Goal: Transaction & Acquisition: Obtain resource

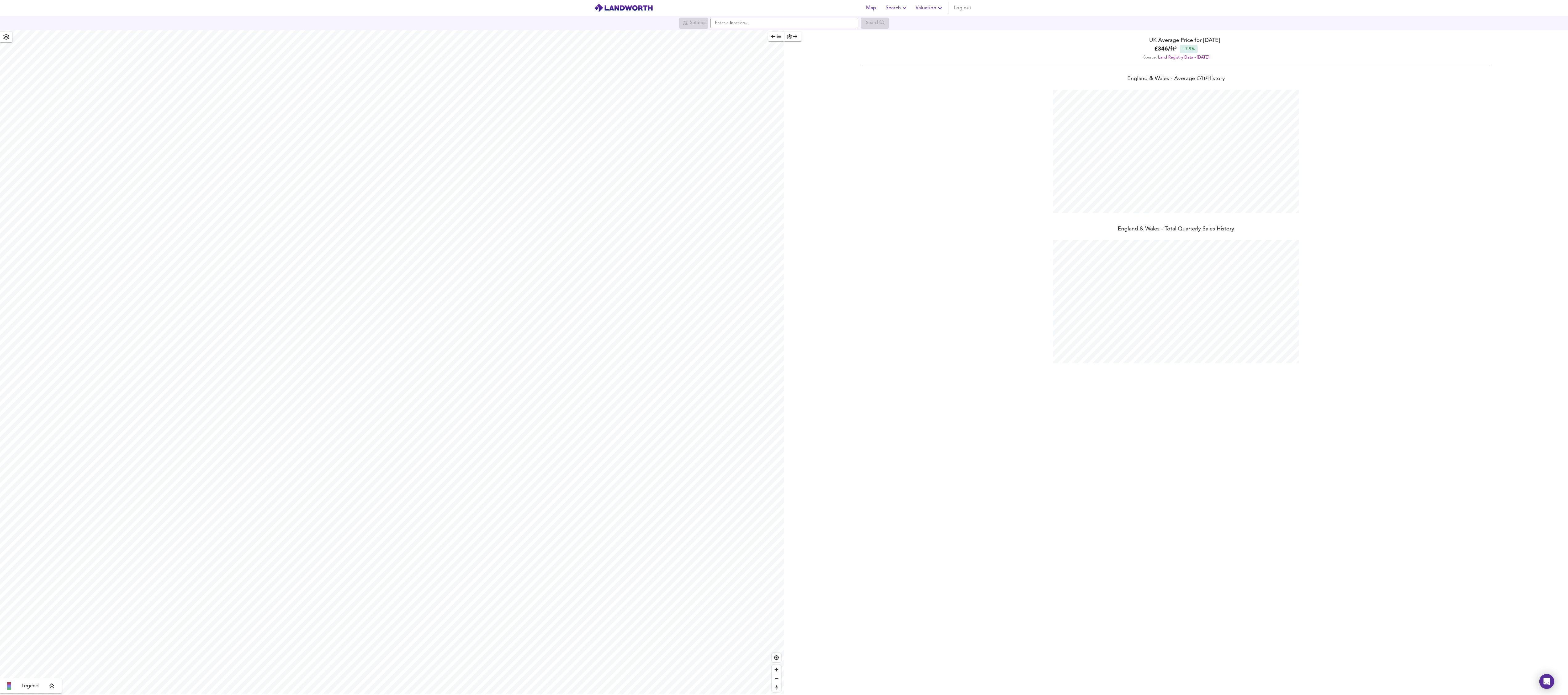
scroll to position [695, 1568]
click at [1552, 688] on div "Open Intercom Messenger" at bounding box center [1547, 682] width 16 height 16
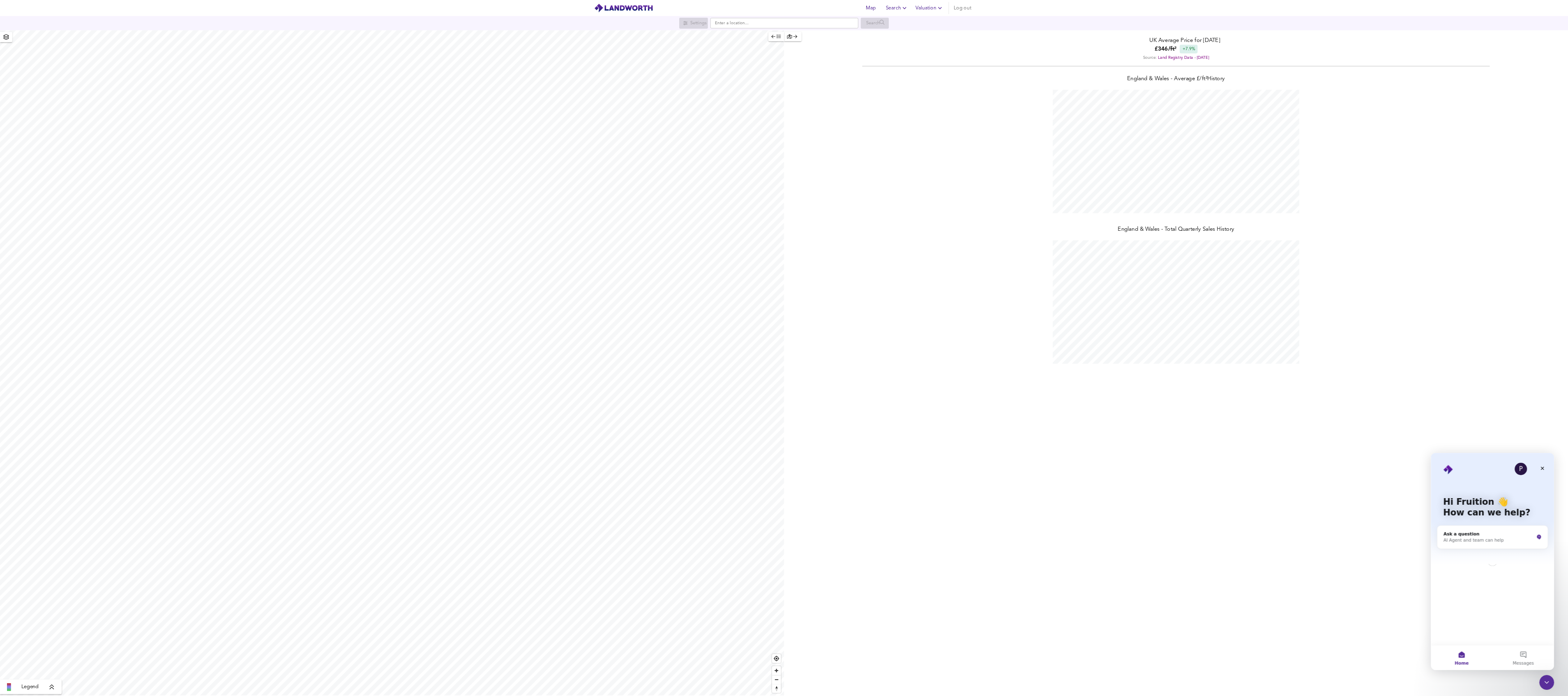
scroll to position [0, 0]
click at [1522, 836] on div "[GEOGRAPHIC_DATA] & Wales - Average £/ ft² History [GEOGRAPHIC_DATA] & [GEOGRAP…" at bounding box center [1568, 509] width 1045 height 836
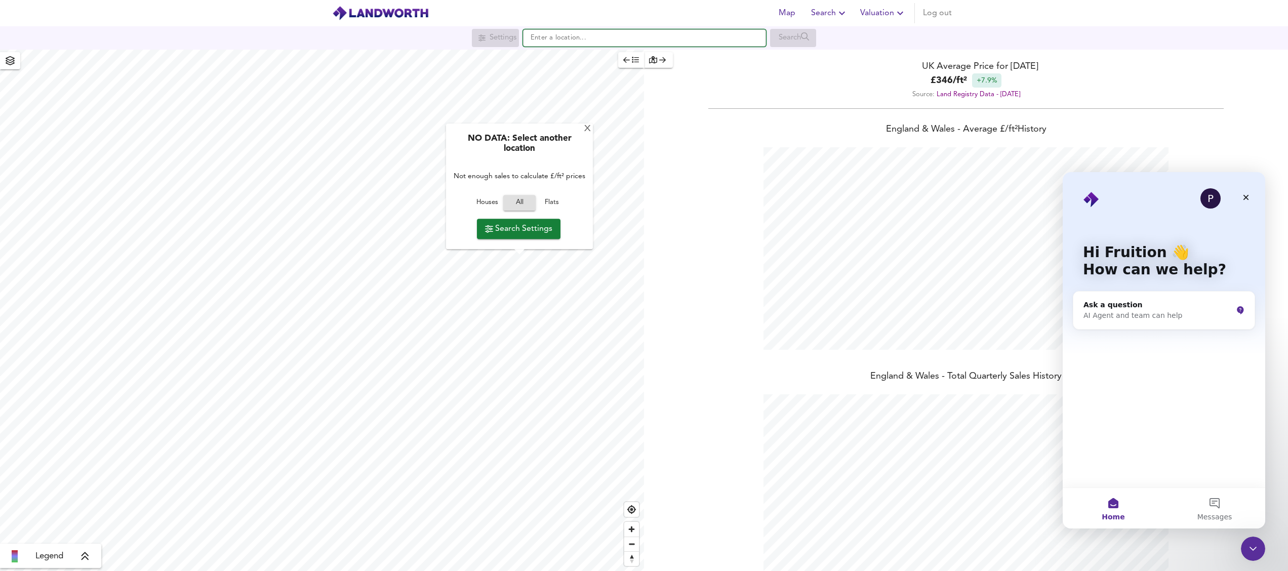
click at [554, 41] on input "text" at bounding box center [644, 37] width 243 height 17
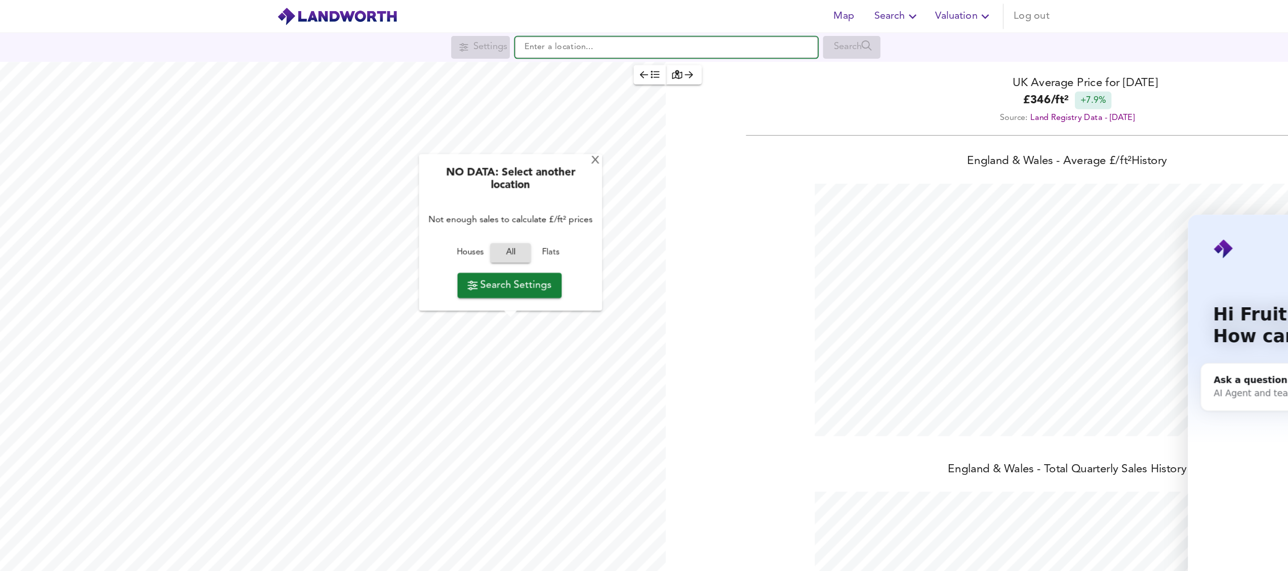
click at [554, 33] on input "text" at bounding box center [644, 37] width 243 height 17
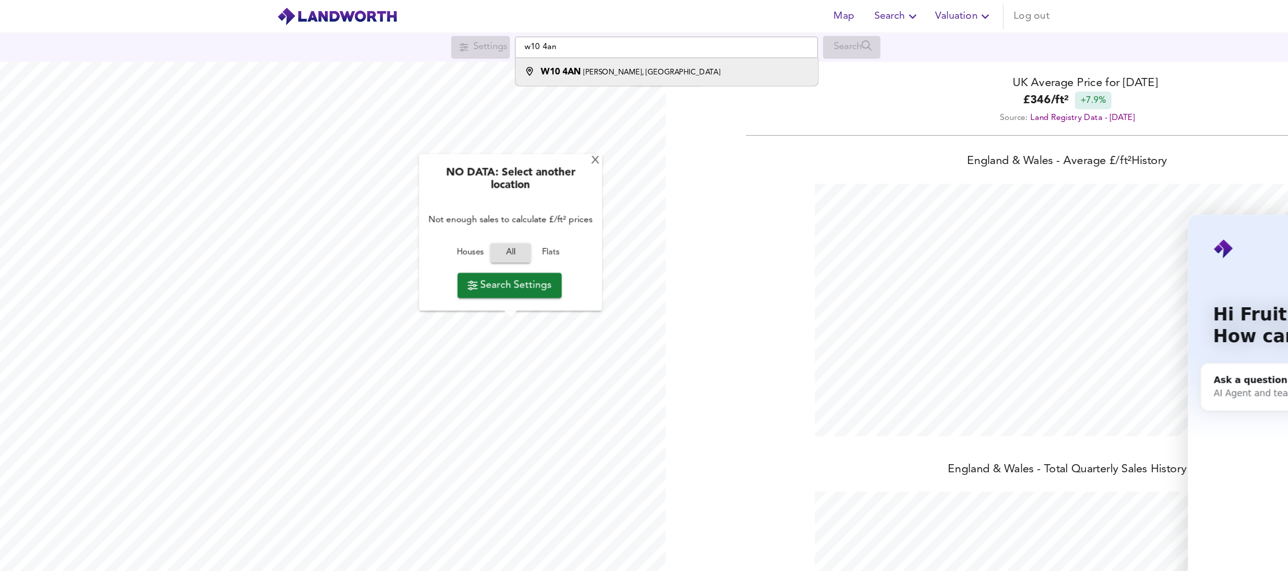
click at [594, 61] on small "[PERSON_NAME], [GEOGRAPHIC_DATA]" at bounding box center [633, 58] width 110 height 6
type input "[PERSON_NAME][STREET_ADDRESS]"
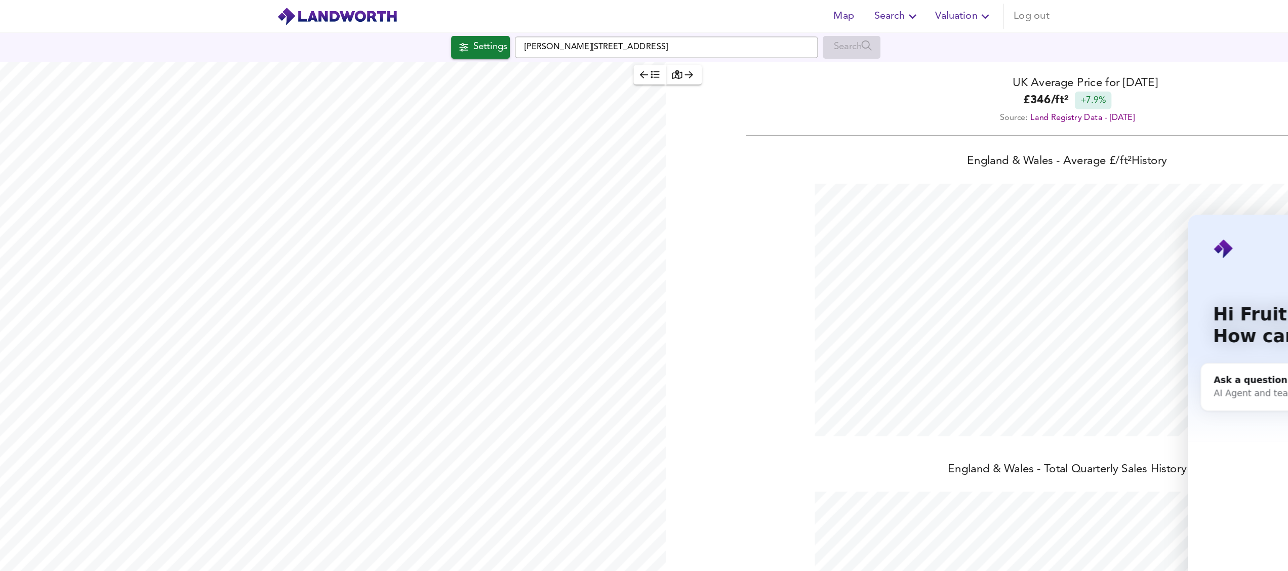
checkbox input "false"
checkbox input "true"
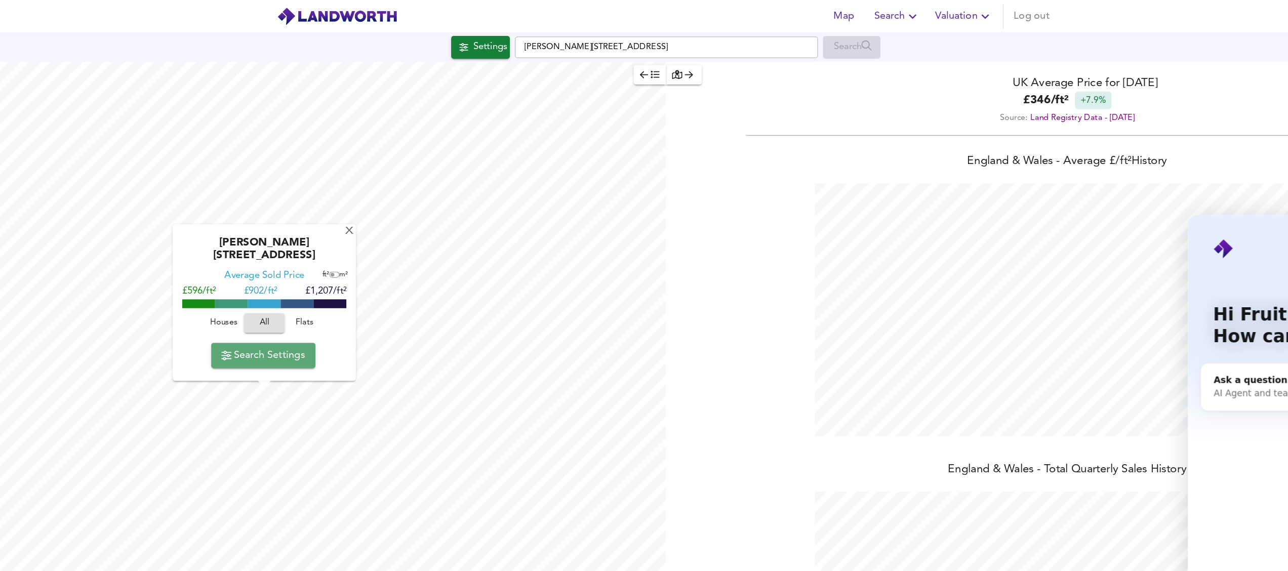
click at [348, 288] on span "Search Settings" at bounding box center [321, 285] width 67 height 14
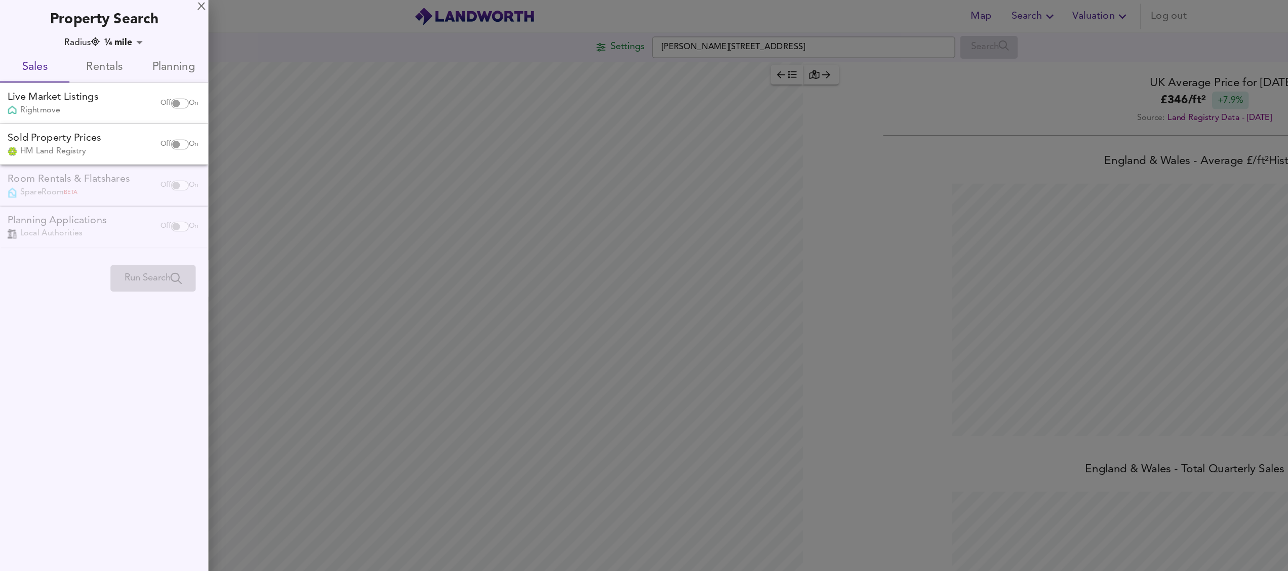
click at [108, 33] on body "Map Search Valuation Log out Settings [PERSON_NAME][GEOGRAPHIC_DATA] Search Leg…" at bounding box center [644, 285] width 1288 height 571
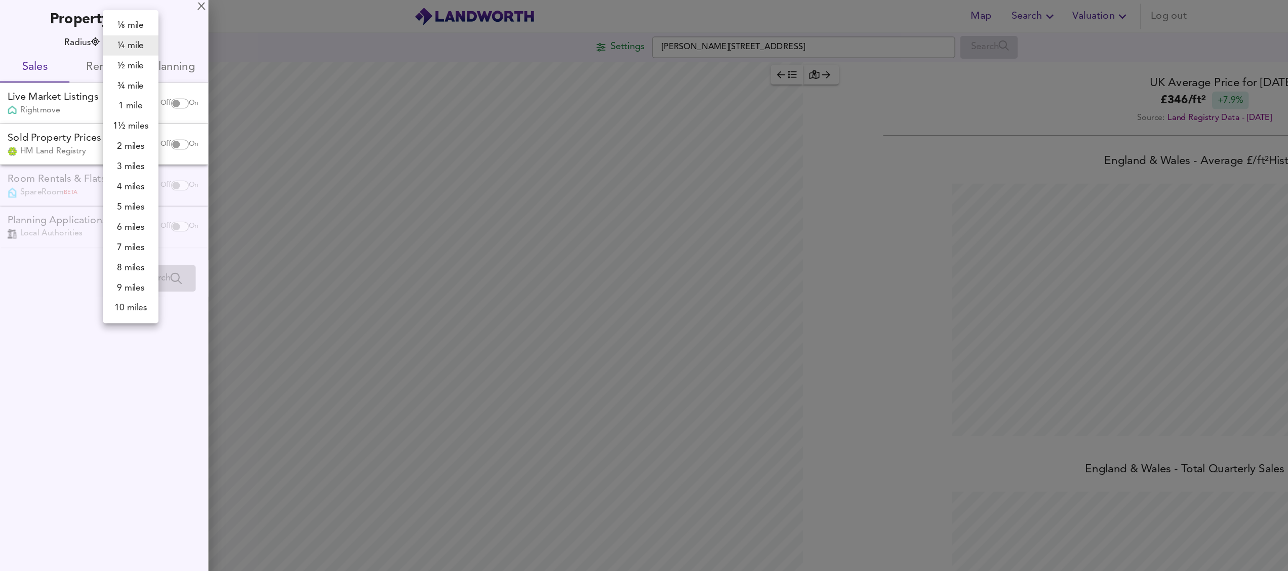
click at [107, 52] on li "½ mile" at bounding box center [105, 53] width 45 height 16
type input "805"
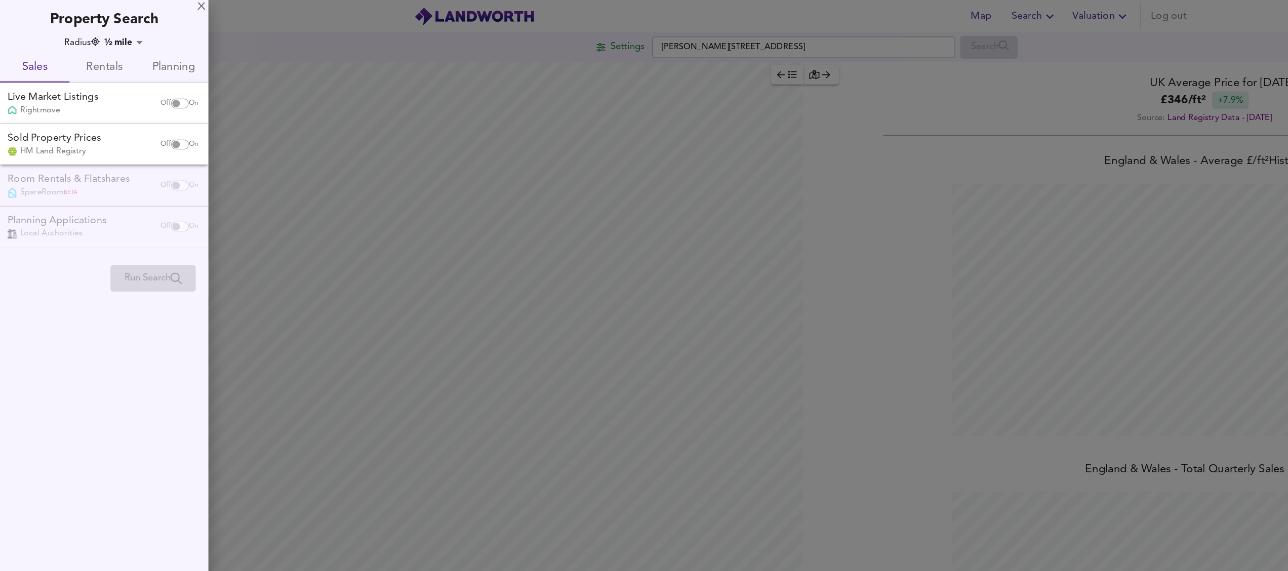
click at [146, 83] on input "checkbox" at bounding box center [141, 83] width 24 height 8
checkbox input "true"
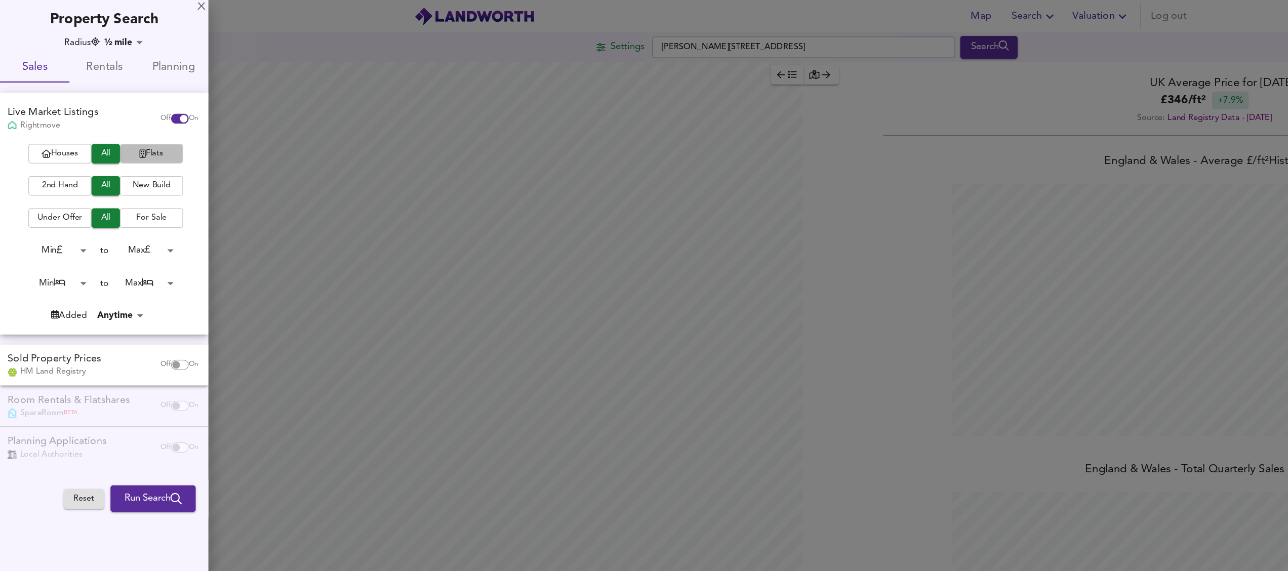
click at [129, 122] on span "Flats" at bounding box center [121, 123] width 41 height 12
click at [64, 176] on span "Under Offer" at bounding box center [48, 175] width 41 height 12
click at [87, 173] on span "All" at bounding box center [84, 175] width 13 height 12
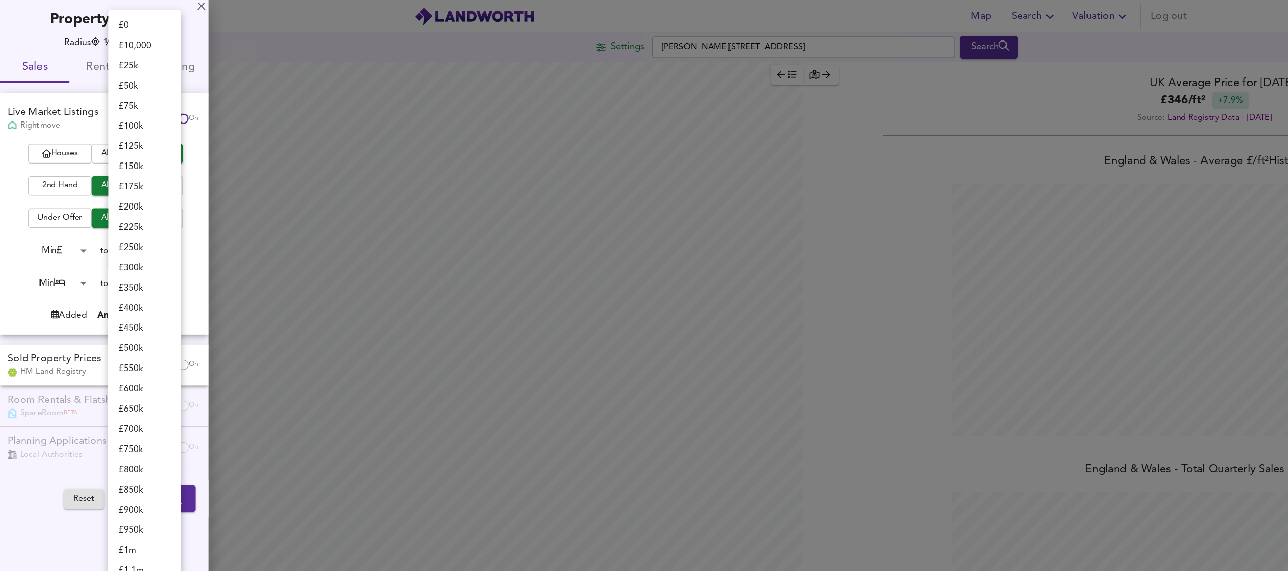
click at [132, 204] on body "Map Search Valuation Log out Settings [PERSON_NAME][GEOGRAPHIC_DATA] Search Leg…" at bounding box center [644, 285] width 1288 height 571
click at [117, 257] on li "£ 1m" at bounding box center [116, 259] width 58 height 16
type input "1000000"
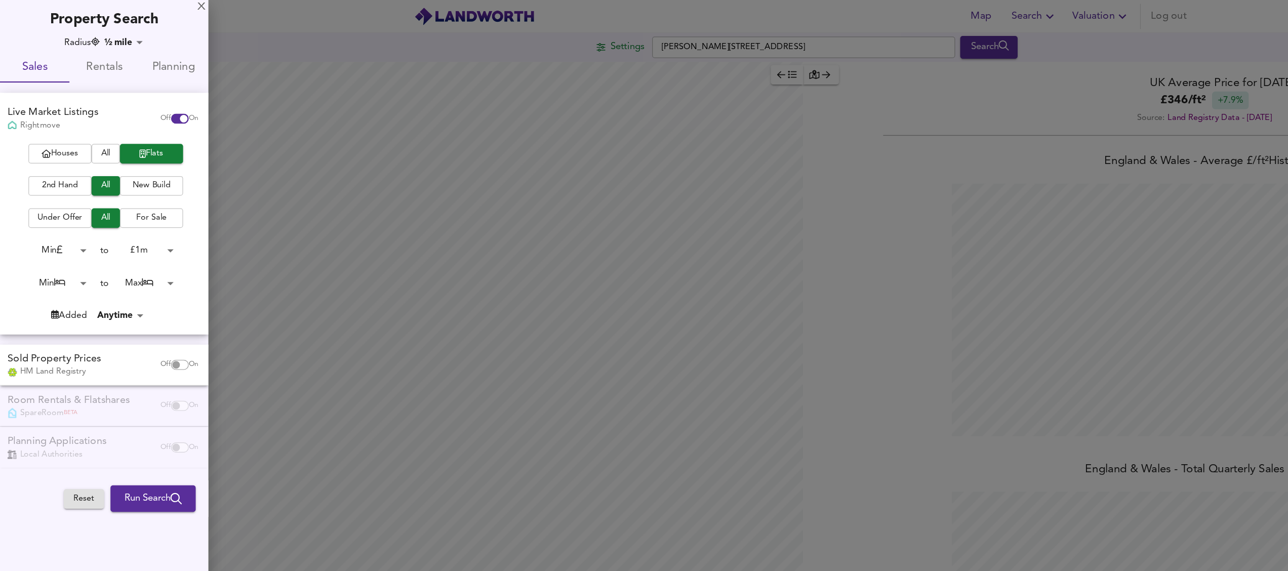
click at [64, 204] on body "Map Search Valuation Log out Settings [PERSON_NAME][GEOGRAPHIC_DATA] Search Leg…" at bounding box center [644, 285] width 1288 height 571
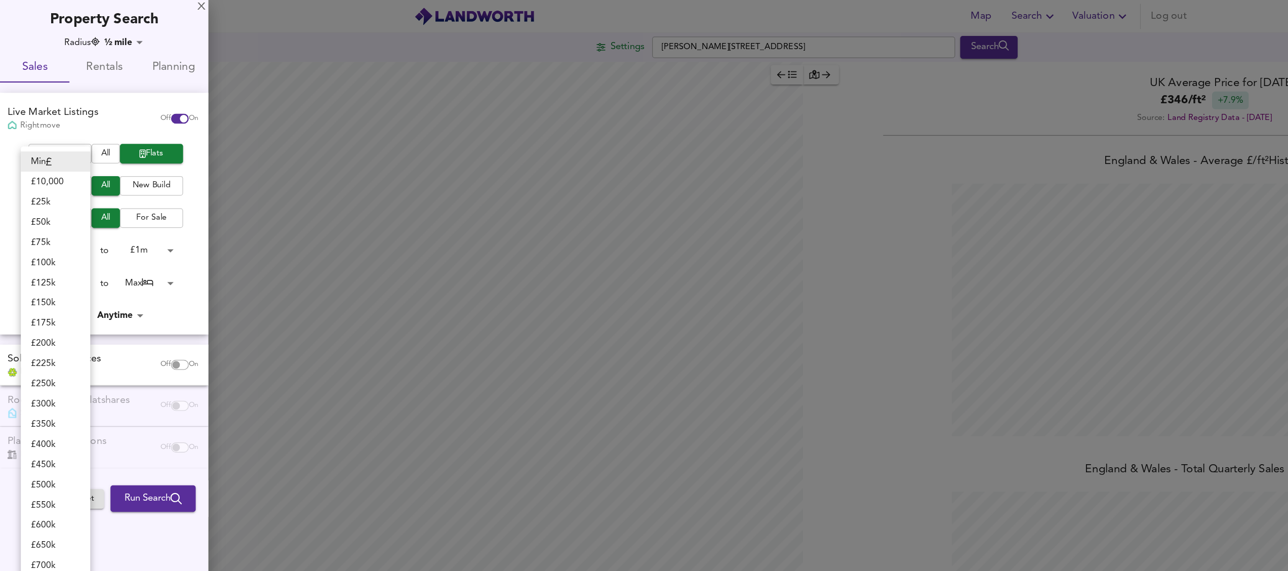
click at [42, 360] on li "£ 400k" at bounding box center [45, 356] width 56 height 16
type input "400000"
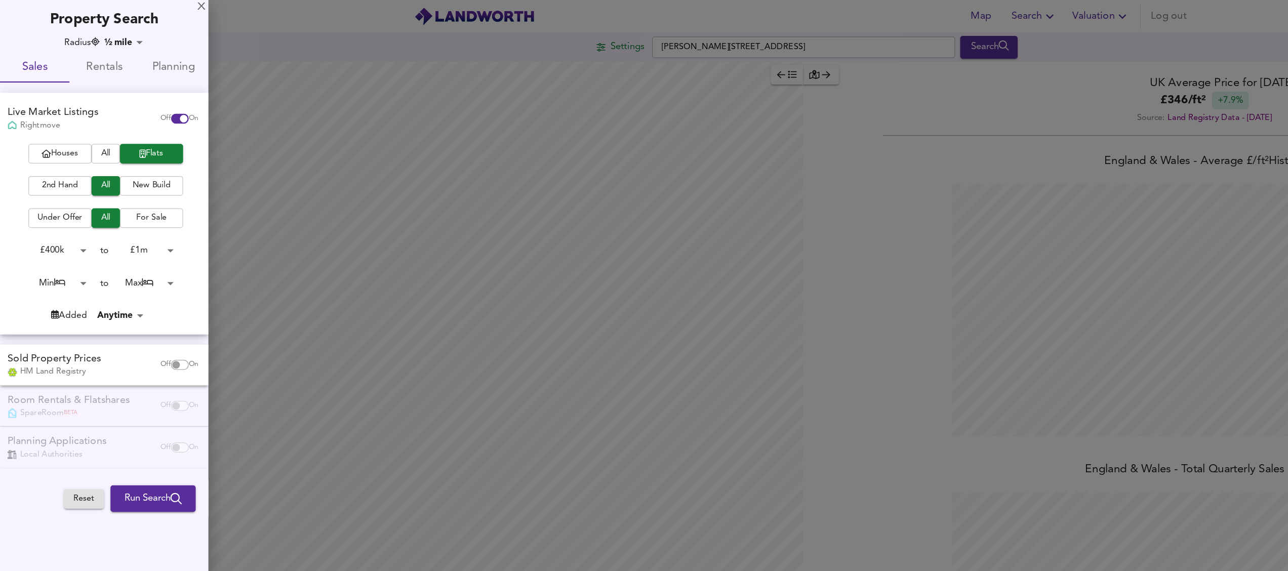
click at [122, 405] on span "Run Search" at bounding box center [123, 399] width 46 height 13
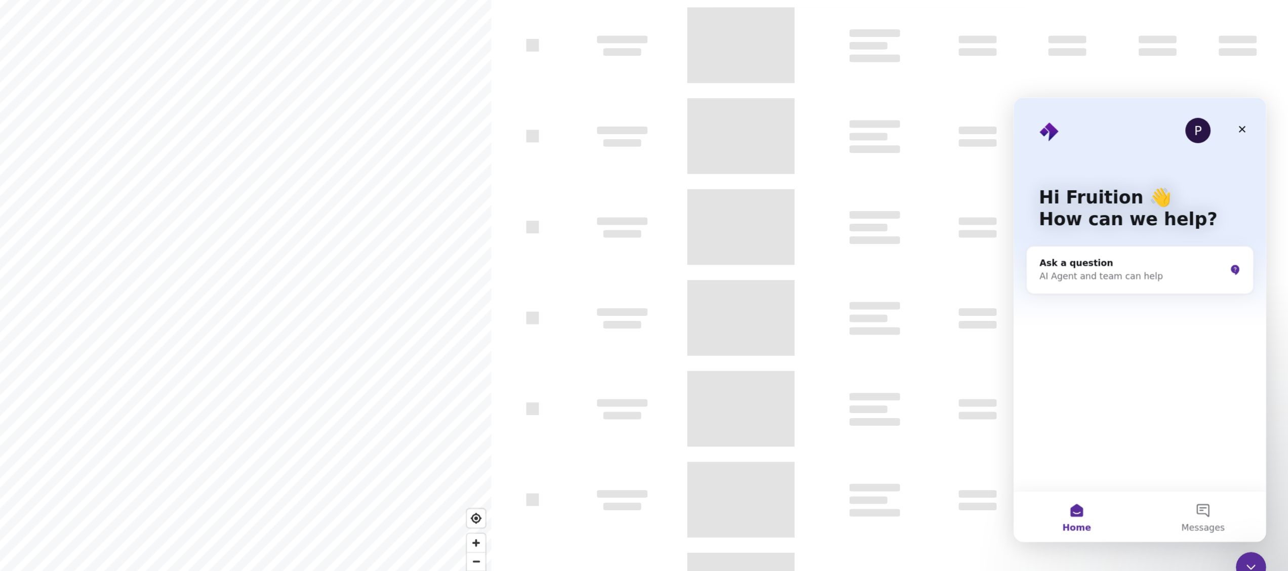
type input "bestdeal"
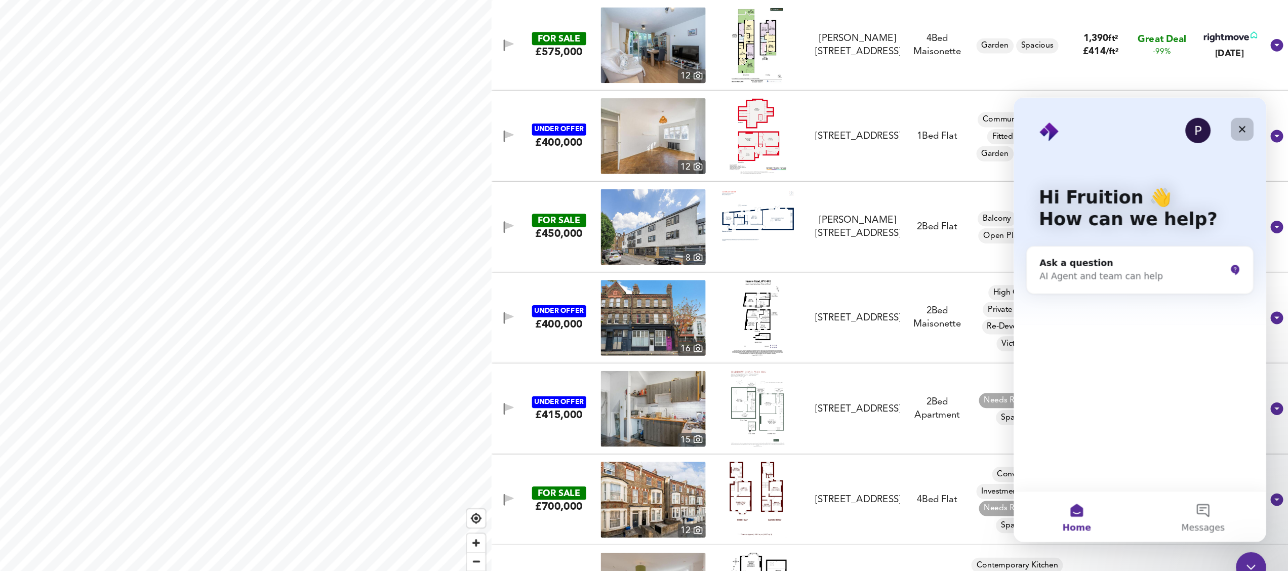
click at [1197, 119] on icon "Close" at bounding box center [1197, 122] width 8 height 8
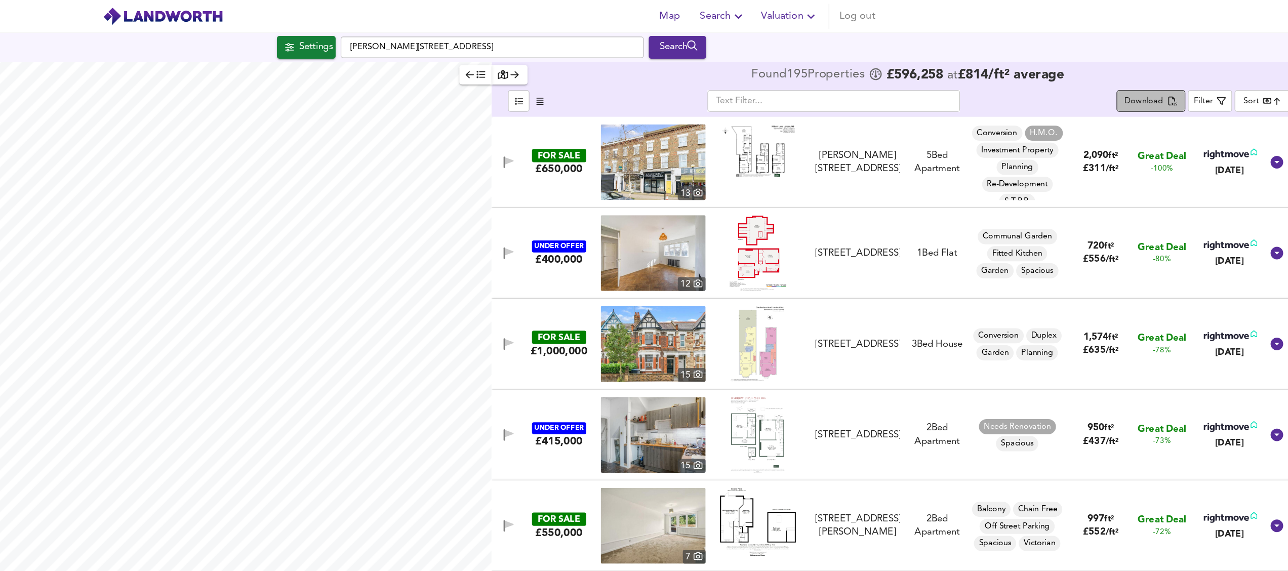
click at [1187, 80] on icon "split button" at bounding box center [1190, 80] width 7 height 7
